Goal: Task Accomplishment & Management: Manage account settings

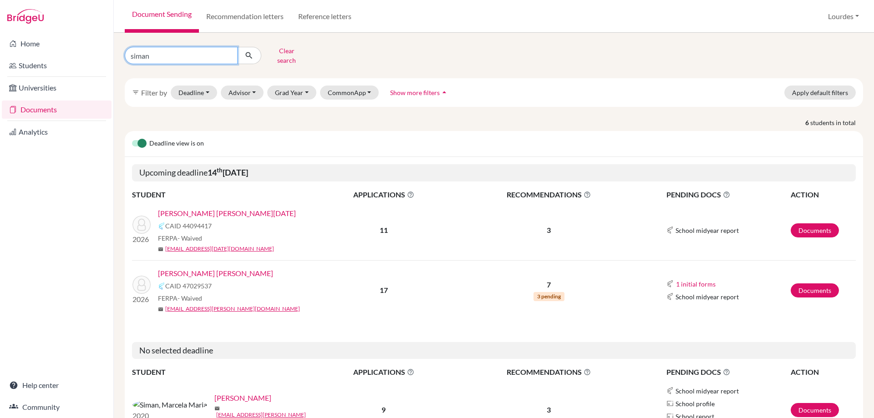
drag, startPoint x: 165, startPoint y: 55, endPoint x: 121, endPoint y: 51, distance: 44.3
click at [121, 51] on div "siman Clear search" at bounding box center [243, 56] width 251 height 24
click at [306, 86] on button "Grad Year" at bounding box center [291, 93] width 49 height 14
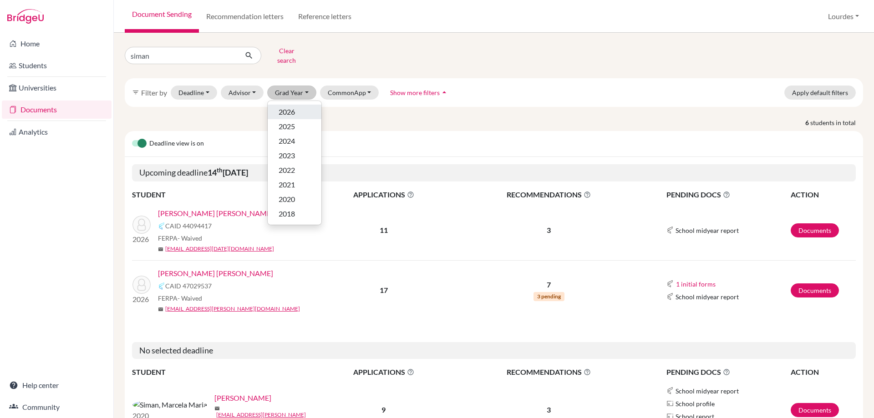
click at [304, 107] on div "2026" at bounding box center [295, 112] width 32 height 11
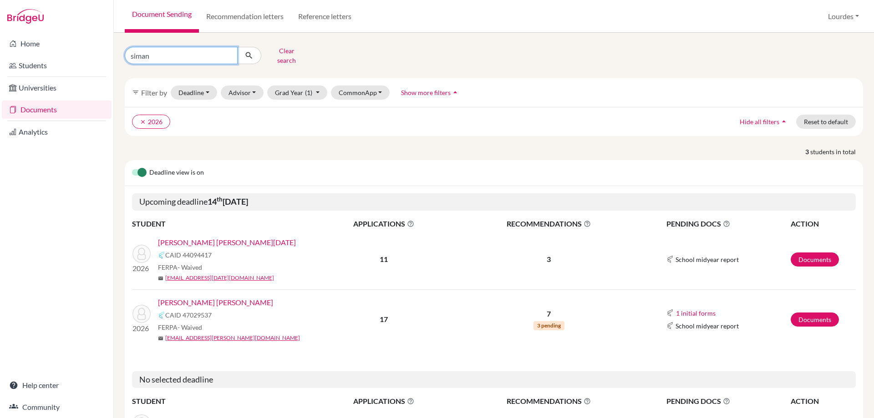
click at [227, 51] on input "siman" at bounding box center [181, 55] width 113 height 17
type input "mayen"
click at [244, 53] on button "submit" at bounding box center [249, 55] width 24 height 17
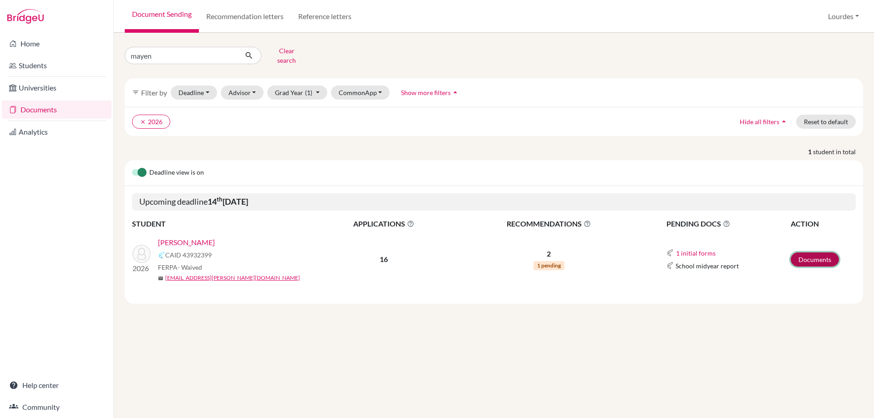
click at [807, 253] on link "Documents" at bounding box center [815, 260] width 48 height 14
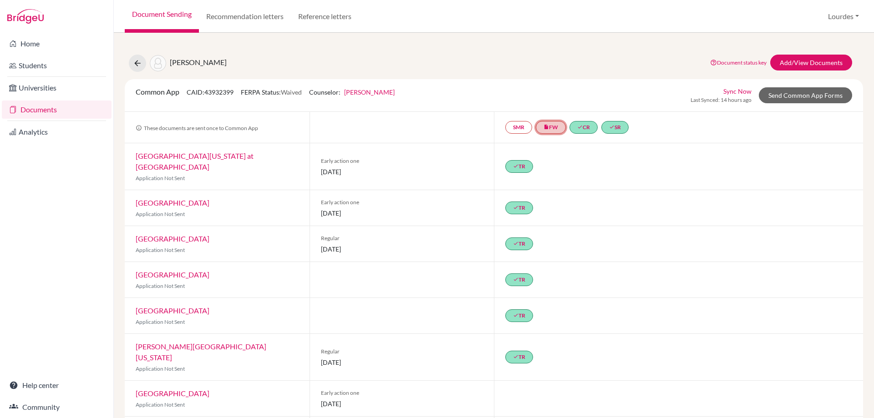
click at [550, 129] on link "insert_drive_file FW" at bounding box center [551, 127] width 30 height 13
click at [510, 126] on link "SMR" at bounding box center [518, 127] width 27 height 13
click at [562, 167] on div "done TR" at bounding box center [678, 166] width 369 height 46
click at [545, 126] on icon "insert_drive_file" at bounding box center [546, 126] width 5 height 5
click at [517, 124] on link "SMR" at bounding box center [518, 127] width 27 height 13
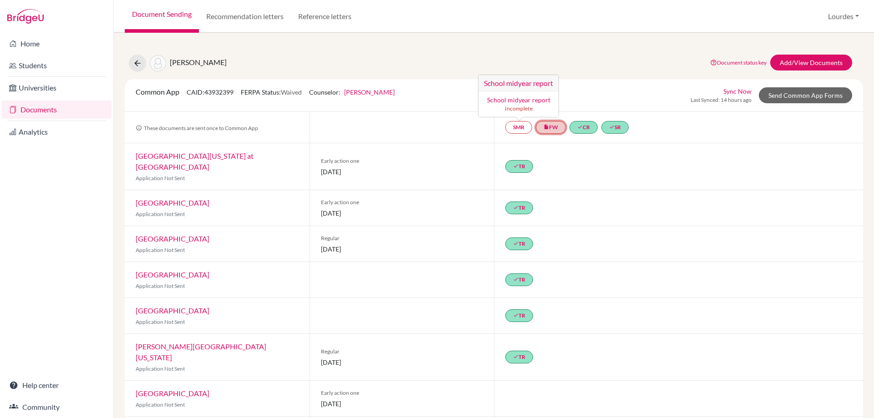
click at [554, 123] on link "insert_drive_file FW" at bounding box center [551, 127] width 30 height 13
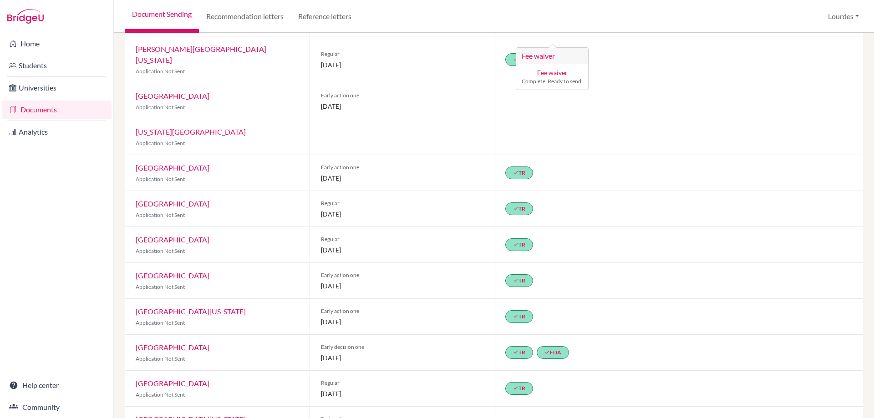
scroll to position [311, 0]
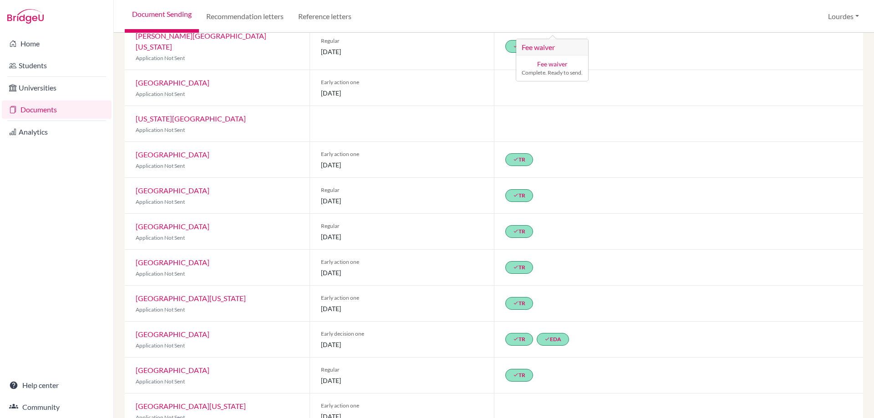
click at [597, 116] on div at bounding box center [678, 124] width 369 height 36
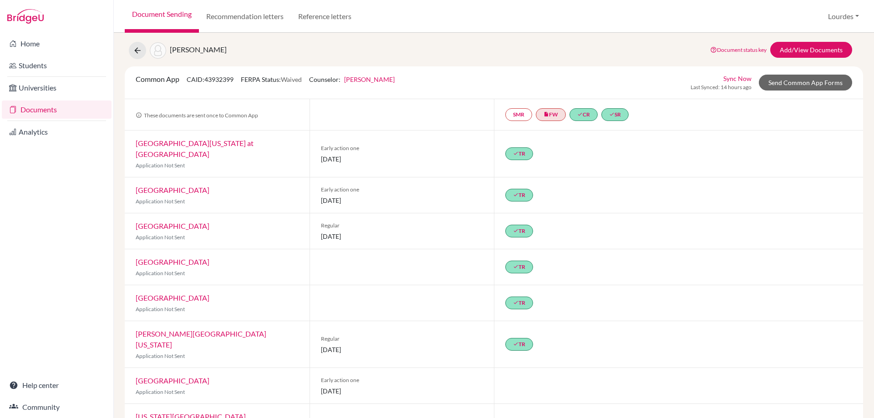
scroll to position [0, 0]
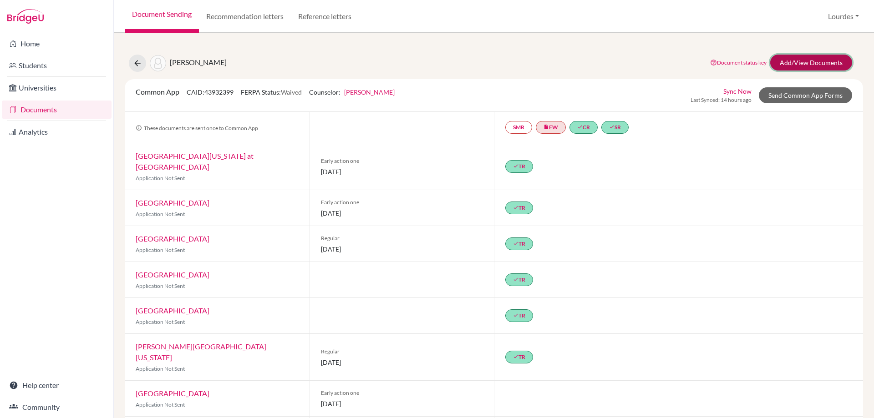
click at [804, 60] on link "Add/View Documents" at bounding box center [811, 63] width 82 height 16
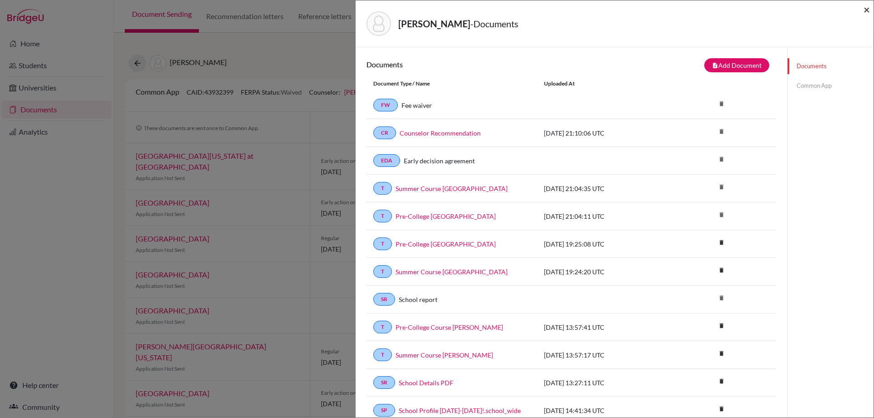
click at [866, 8] on span "×" at bounding box center [867, 9] width 6 height 13
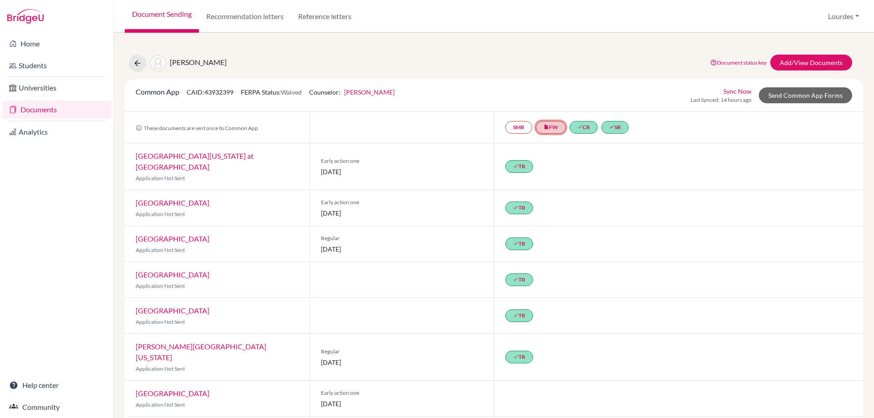
click at [546, 123] on link "insert_drive_file FW" at bounding box center [551, 127] width 30 height 13
click at [797, 57] on link "Add/View Documents" at bounding box center [811, 63] width 82 height 16
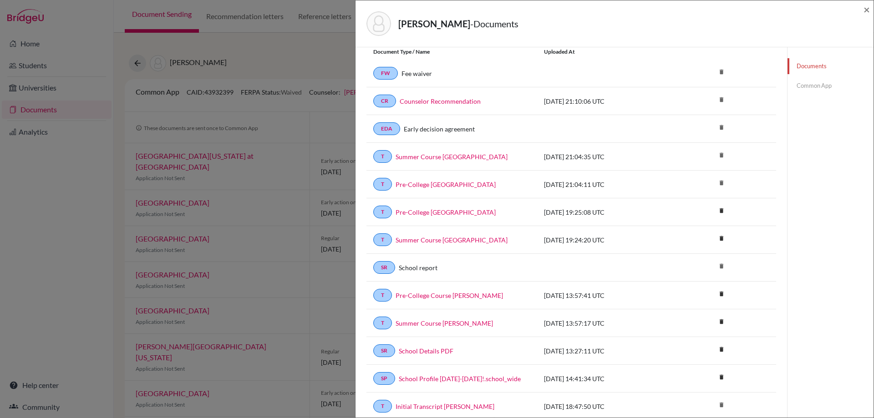
scroll to position [180, 0]
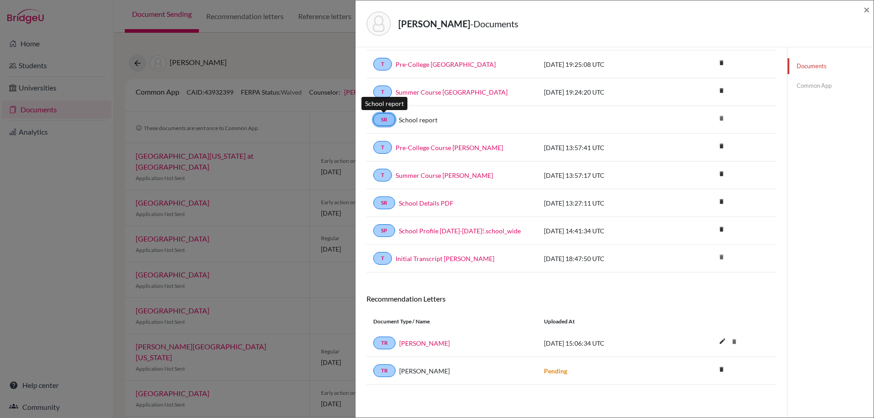
click at [383, 119] on link "SR" at bounding box center [384, 119] width 22 height 13
click at [390, 121] on link "SR" at bounding box center [384, 119] width 22 height 13
click at [866, 13] on span "×" at bounding box center [867, 9] width 6 height 13
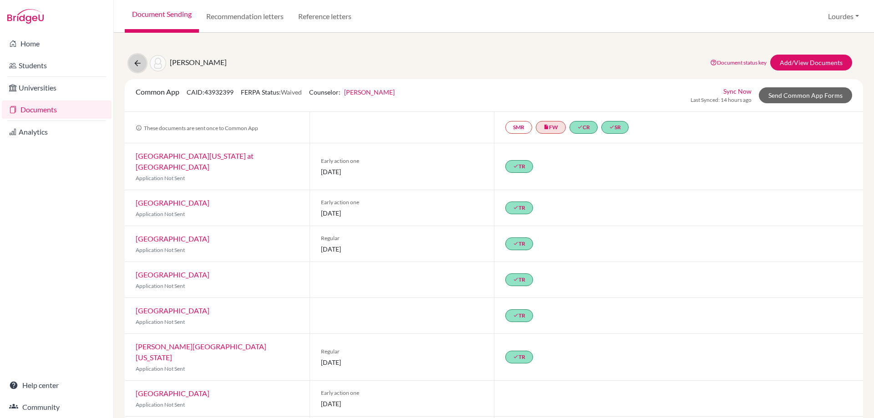
click at [141, 60] on icon at bounding box center [137, 63] width 9 height 9
